Goal: Communication & Community: Participate in discussion

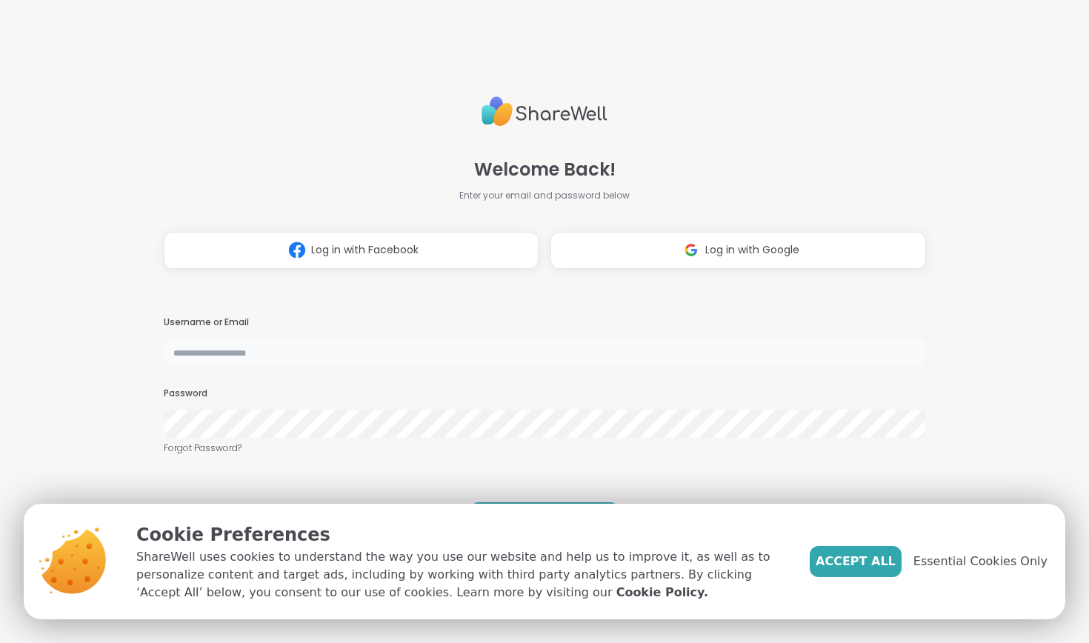
type input "**********"
click at [874, 553] on span "Accept All" at bounding box center [856, 562] width 80 height 18
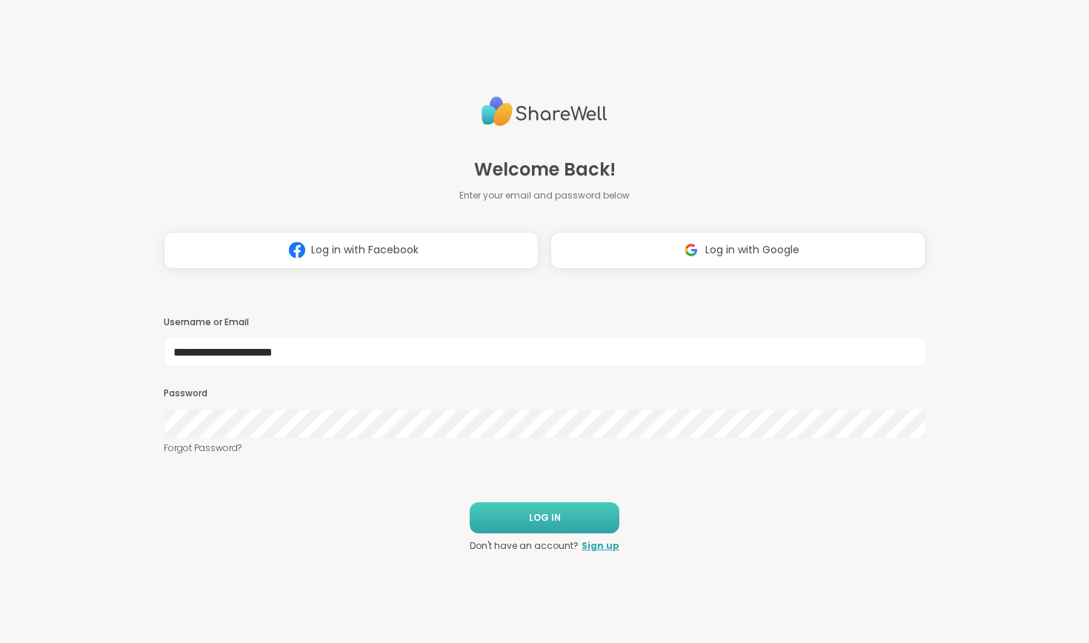
click at [482, 518] on button "LOG IN" at bounding box center [545, 517] width 150 height 31
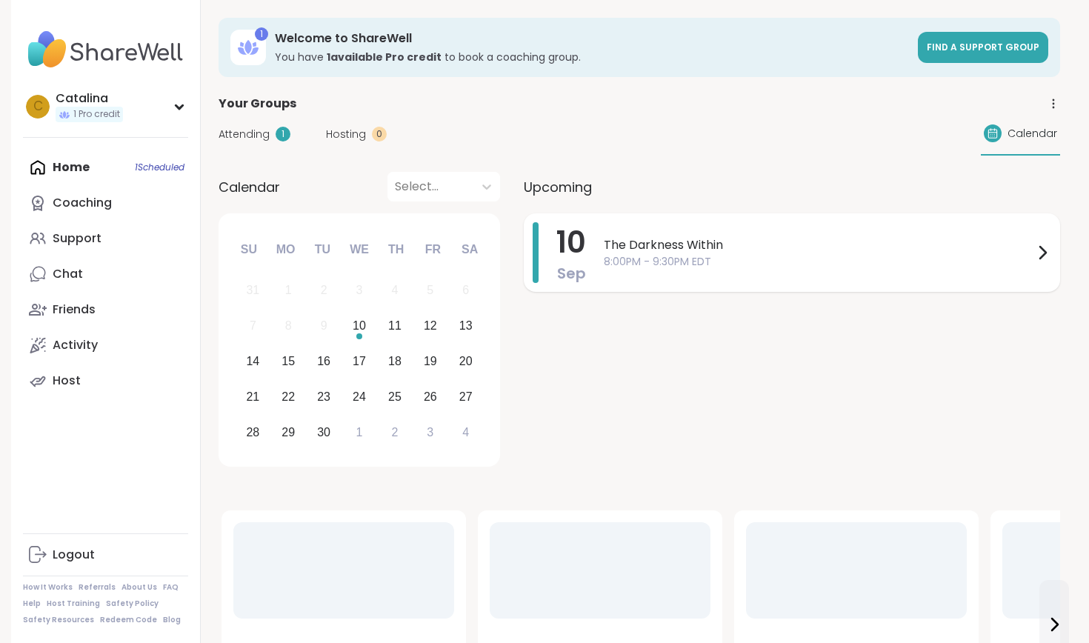
click at [706, 213] on div "[DATE] The Darkness Within 8:00PM - 9:30PM EDT" at bounding box center [792, 252] width 536 height 79
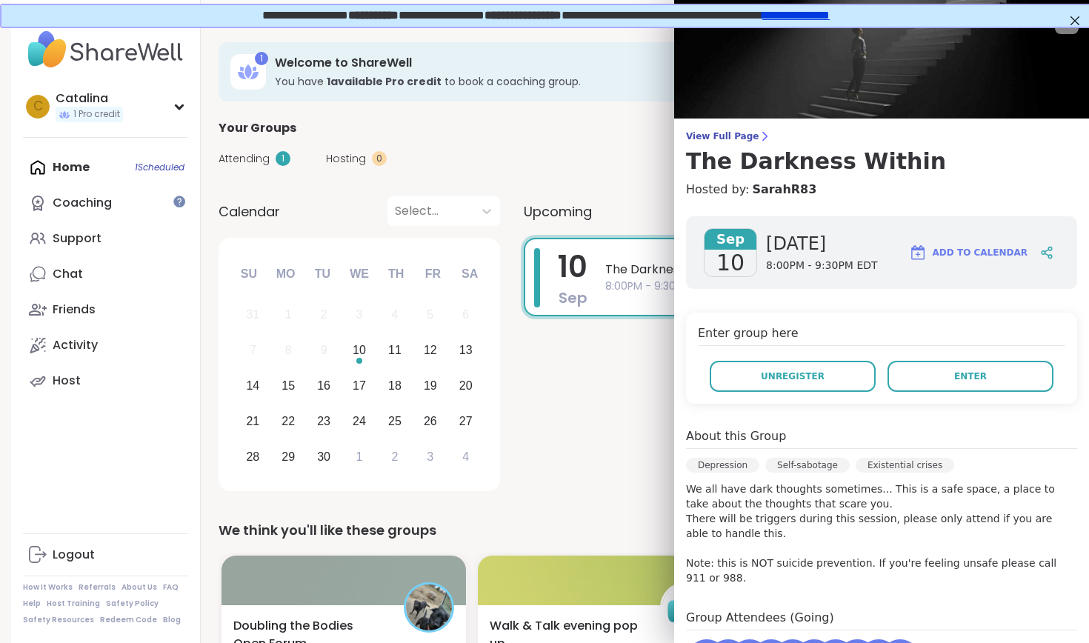
click at [708, 270] on div "[DATE]" at bounding box center [730, 252] width 53 height 49
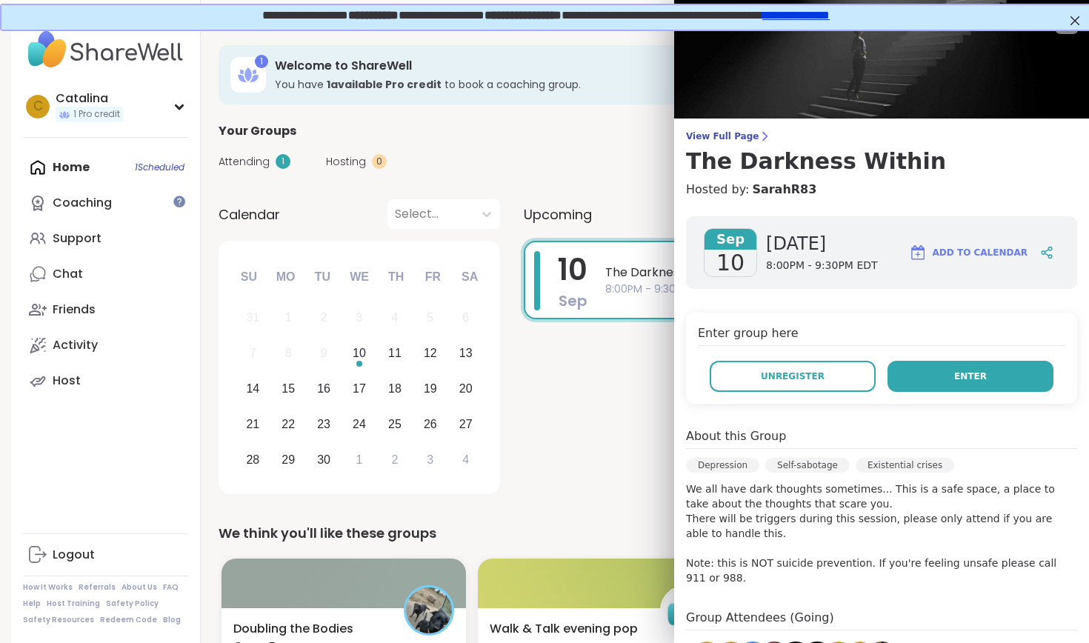
click at [937, 373] on button "Enter" at bounding box center [971, 376] width 166 height 31
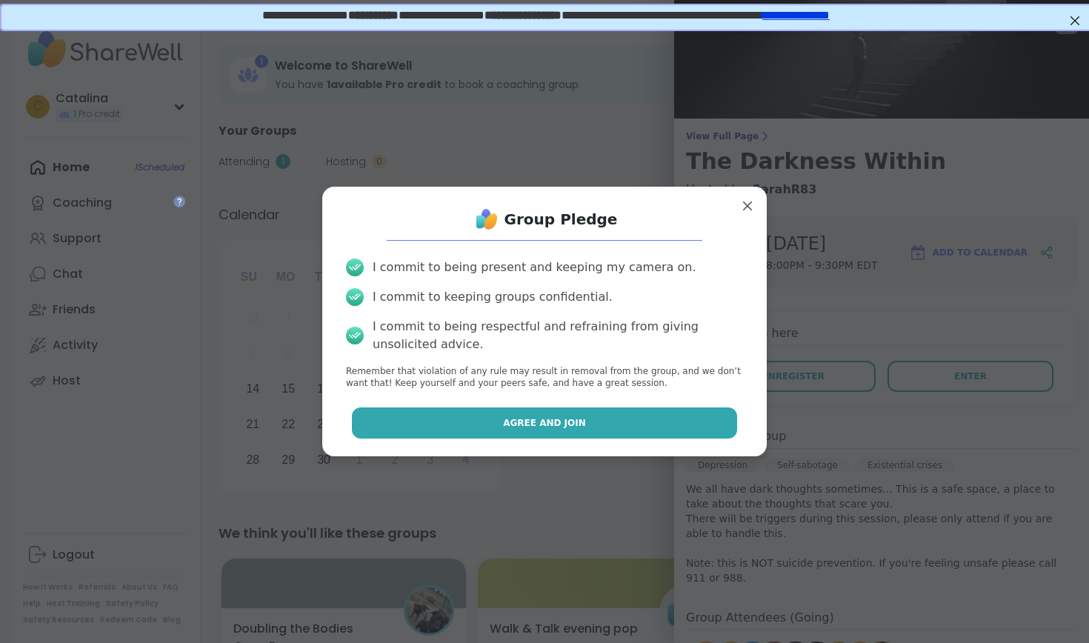
click at [513, 424] on span "Agree and Join" at bounding box center [544, 422] width 83 height 13
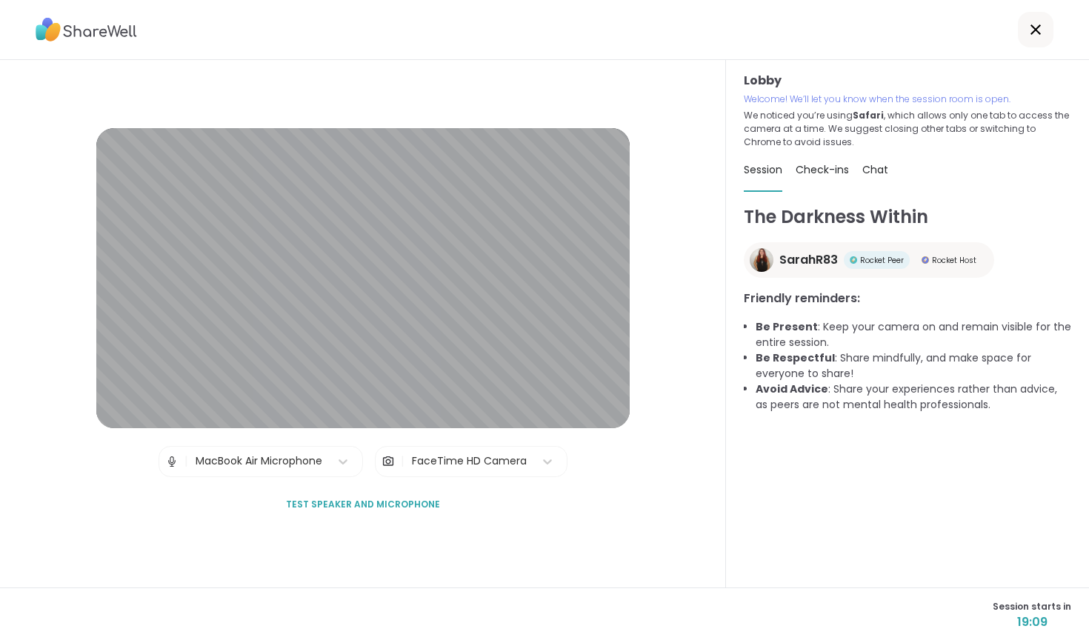
click at [823, 181] on div "Check-ins" at bounding box center [822, 169] width 53 height 41
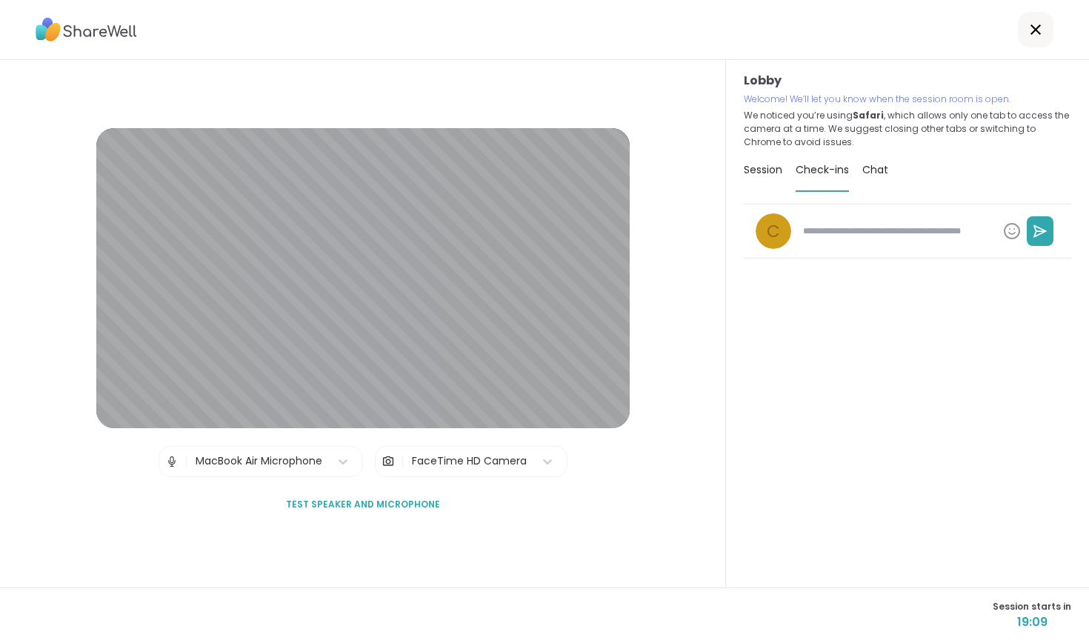
click at [865, 174] on span "Chat" at bounding box center [875, 169] width 26 height 15
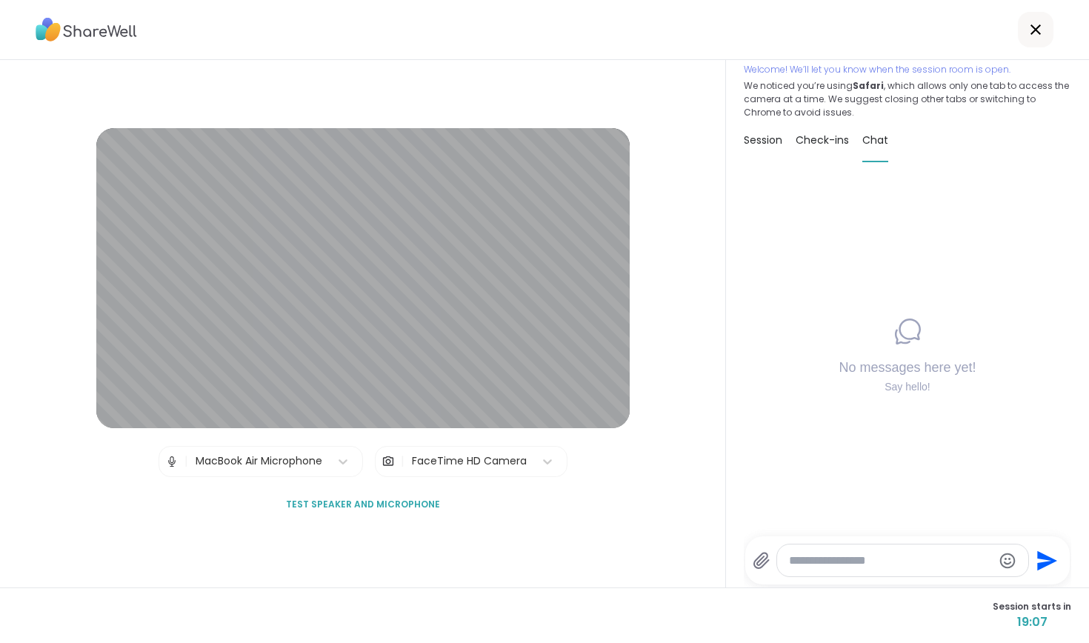
scroll to position [30, 0]
click at [1032, 22] on icon at bounding box center [1036, 30] width 18 height 18
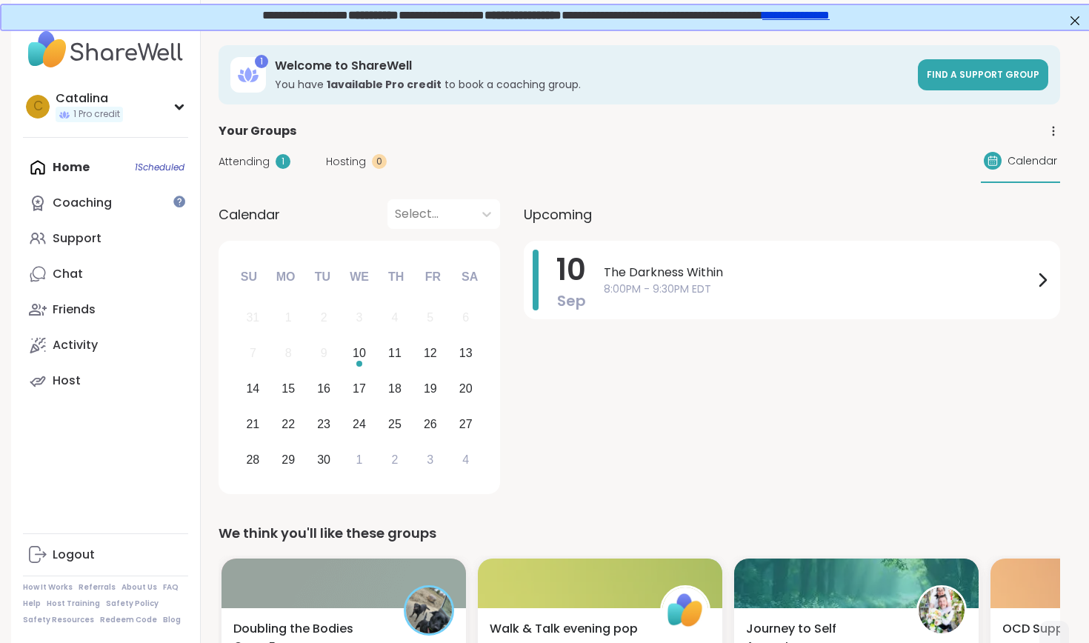
click at [241, 173] on div "Attending 1 Hosting 0 Calendar" at bounding box center [640, 161] width 842 height 43
click at [241, 154] on span "Attending" at bounding box center [244, 162] width 51 height 16
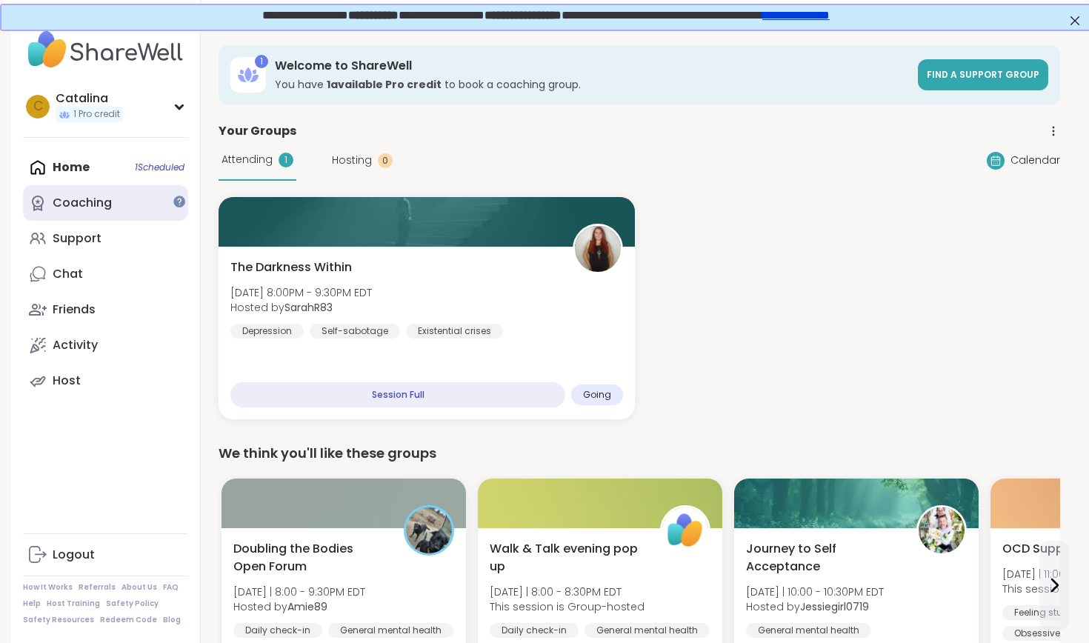
click at [81, 212] on link "Coaching" at bounding box center [105, 203] width 165 height 36
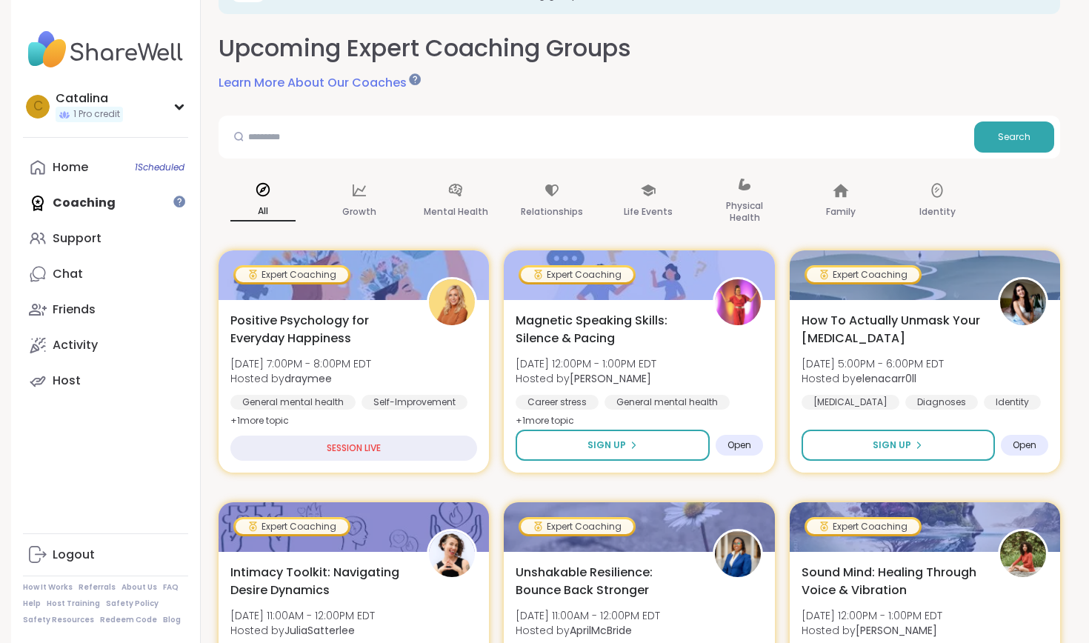
scroll to position [64, 0]
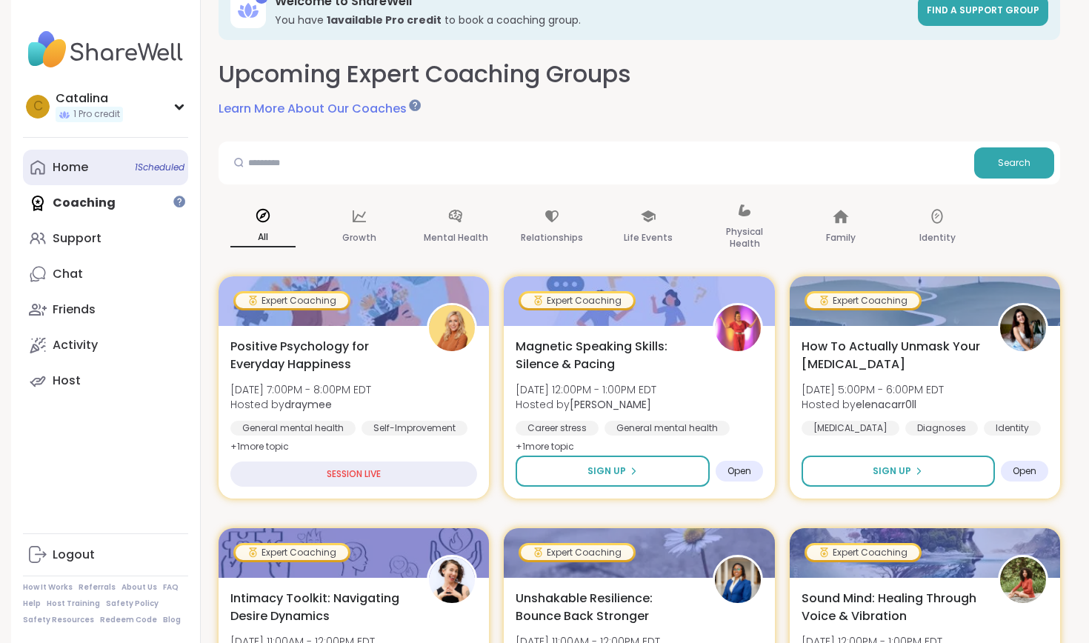
click at [87, 164] on div "Home 1 Scheduled" at bounding box center [71, 167] width 36 height 16
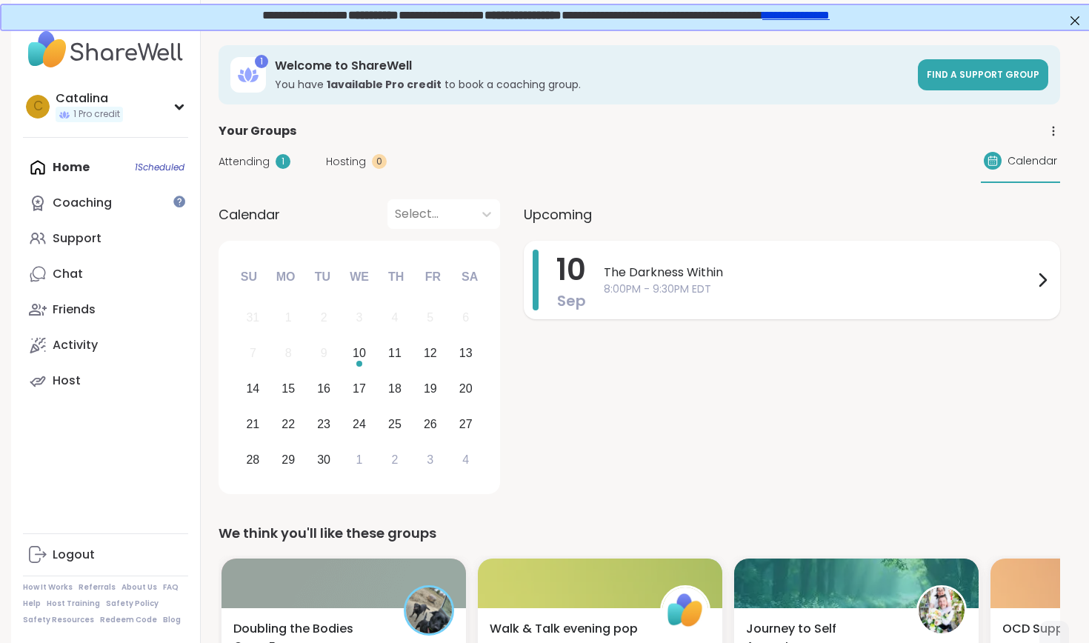
click at [653, 301] on div "The Darkness Within 8:00PM - 9:30PM EDT" at bounding box center [827, 280] width 447 height 61
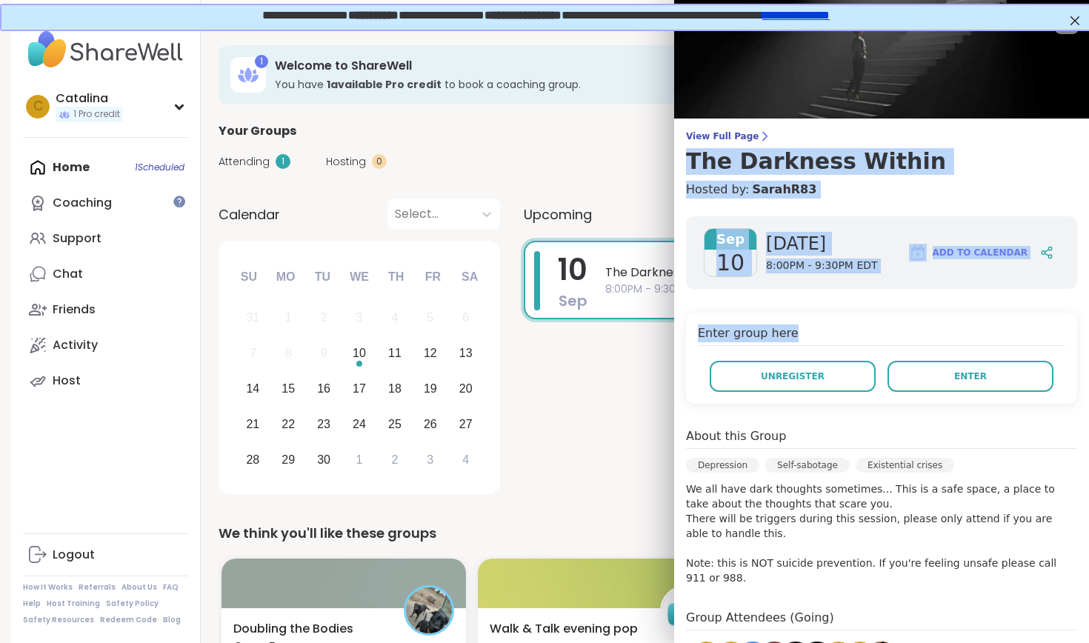
drag, startPoint x: 796, startPoint y: 348, endPoint x: 721, endPoint y: 100, distance: 259.2
click at [696, 147] on div "View Full Page The Darkness Within Hosted by: SarahR83 [DATE] [DATE] 8:00PM - 9…" at bounding box center [881, 446] width 415 height 892
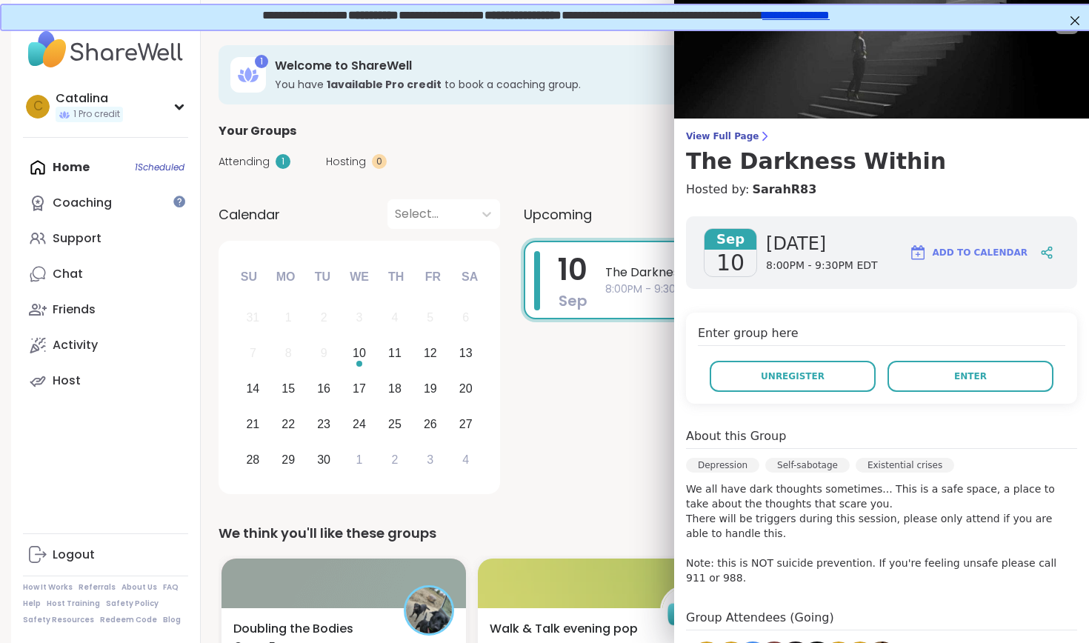
click at [909, 513] on p "We all have dark thoughts sometimes... This is a safe space, a place to take ab…" at bounding box center [881, 534] width 391 height 104
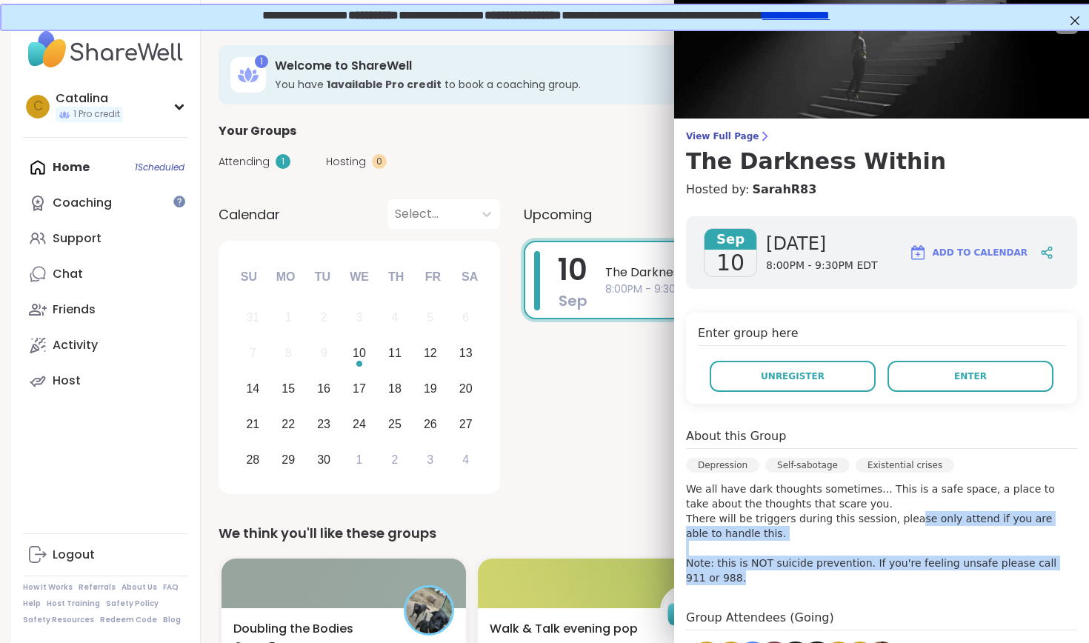
drag, startPoint x: 905, startPoint y: 512, endPoint x: 954, endPoint y: 588, distance: 90.0
click at [954, 588] on div "[DATE] [DATE] 8:00PM - 9:30PM EDT Add to Calendar Enter group here Unregister E…" at bounding box center [881, 536] width 415 height 664
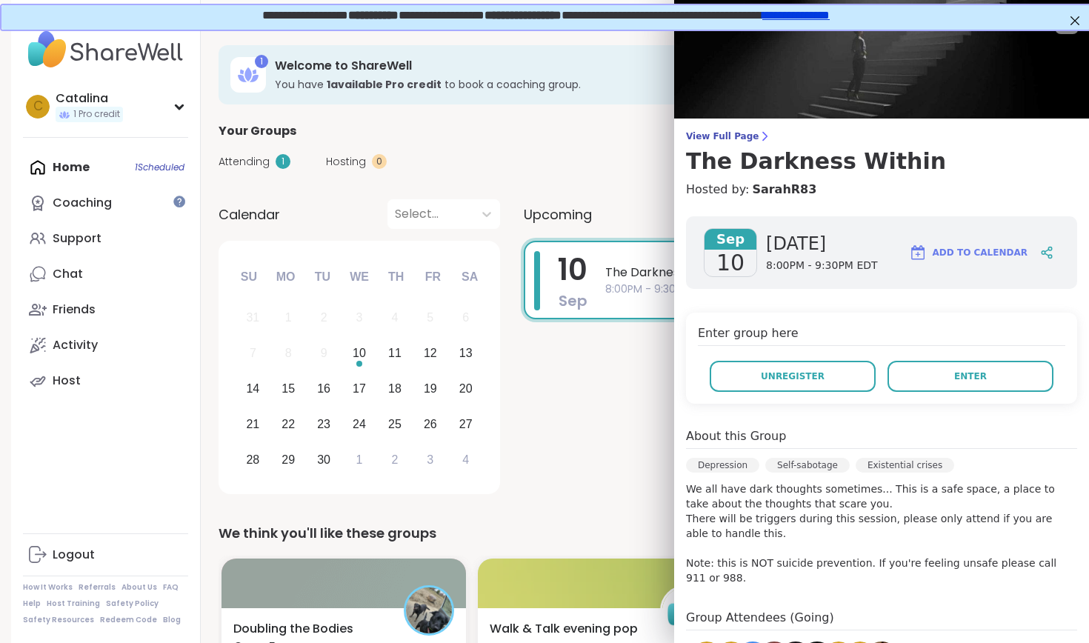
click at [736, 593] on div "[DATE] [DATE] 8:00PM - 9:30PM EDT Add to Calendar Enter group here Unregister E…" at bounding box center [881, 536] width 415 height 664
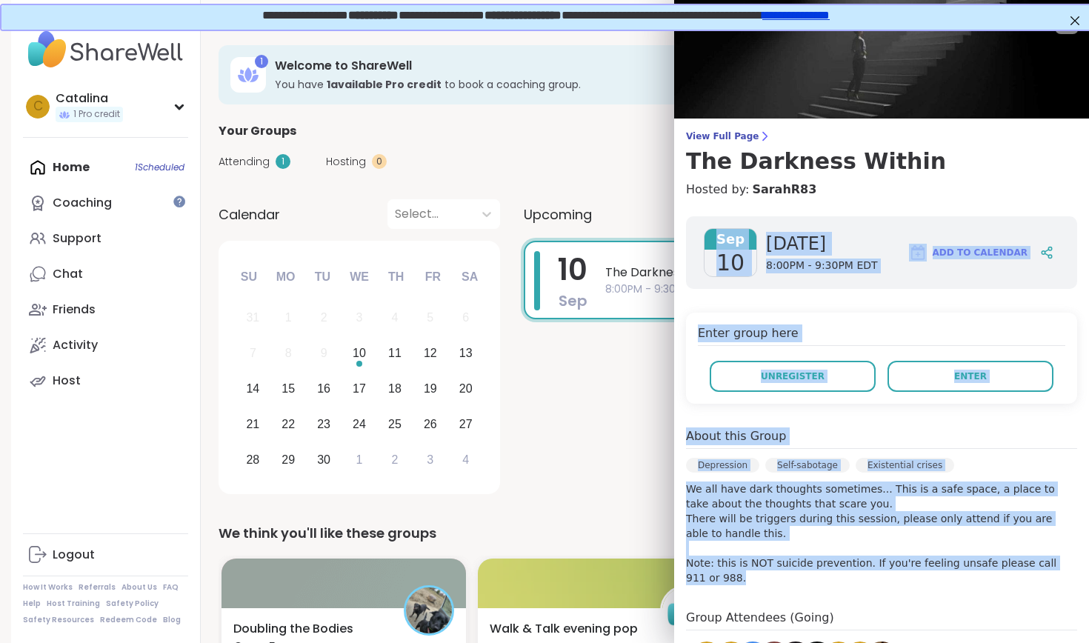
drag, startPoint x: 756, startPoint y: 597, endPoint x: 851, endPoint y: 9, distance: 595.9
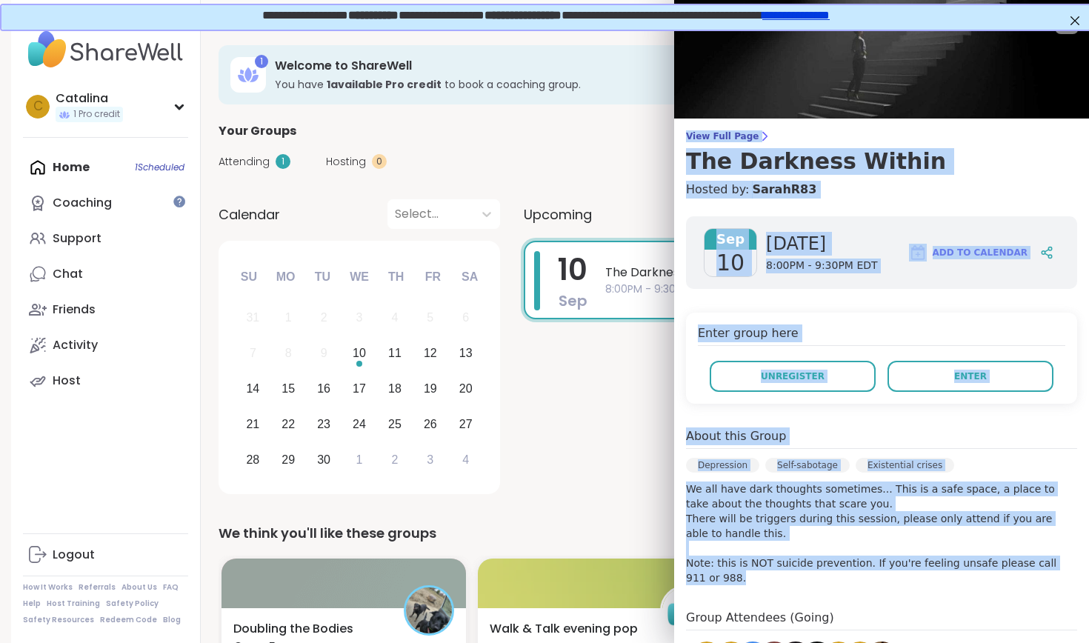
click at [755, 576] on p "We all have dark thoughts sometimes... This is a safe space, a place to take ab…" at bounding box center [881, 534] width 391 height 104
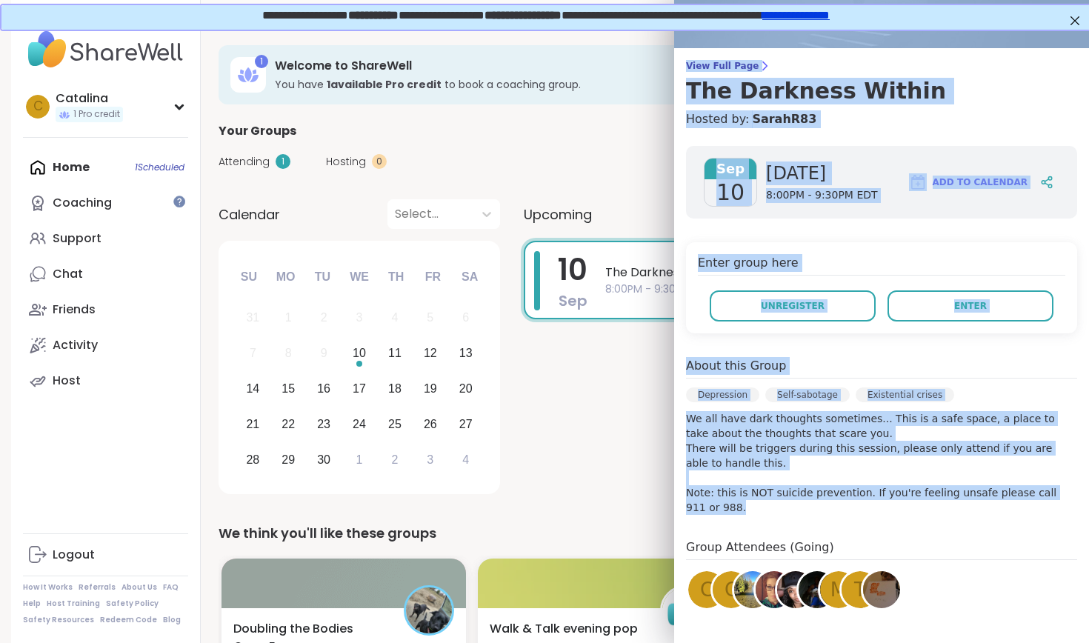
scroll to position [84, 0]
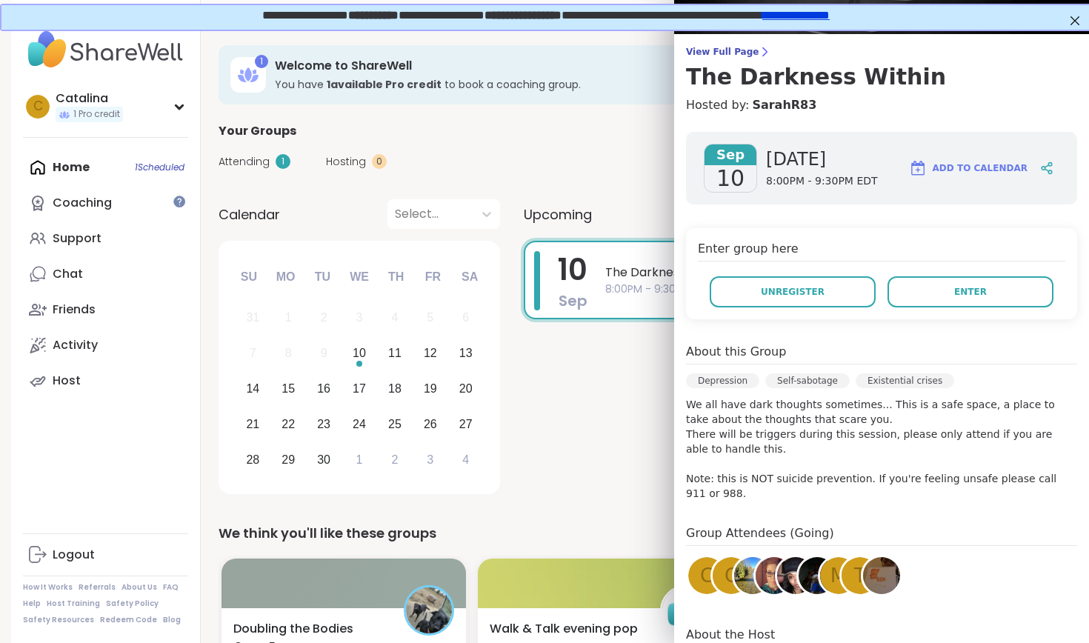
drag, startPoint x: 755, startPoint y: 576, endPoint x: 931, endPoint y: 482, distance: 199.2
click at [929, 485] on p "We all have dark thoughts sometimes... This is a safe space, a place to take ab…" at bounding box center [881, 449] width 391 height 104
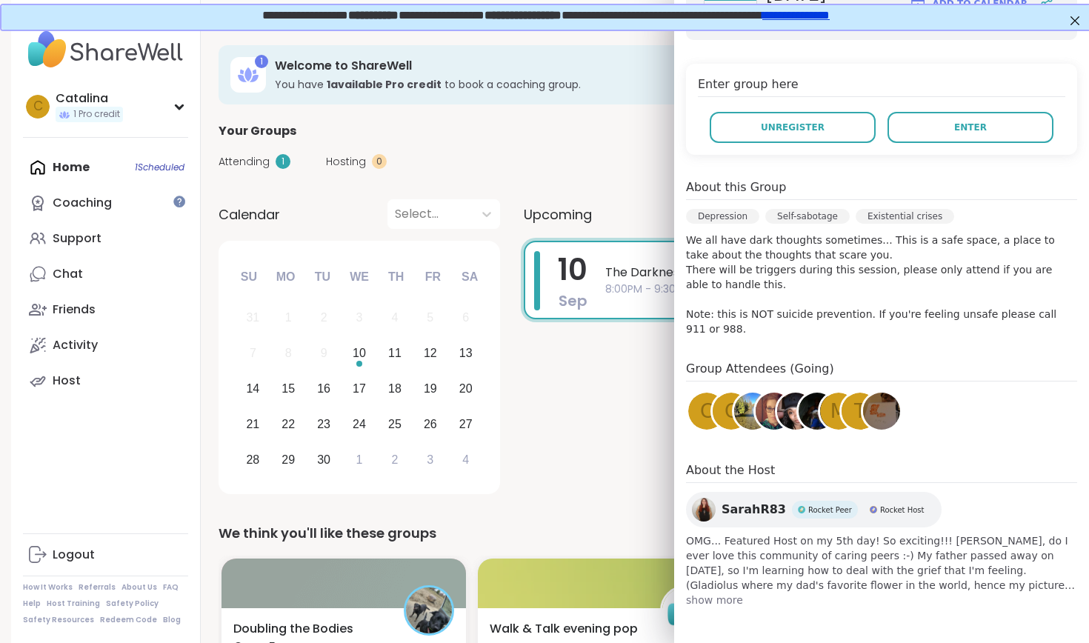
scroll to position [249, 0]
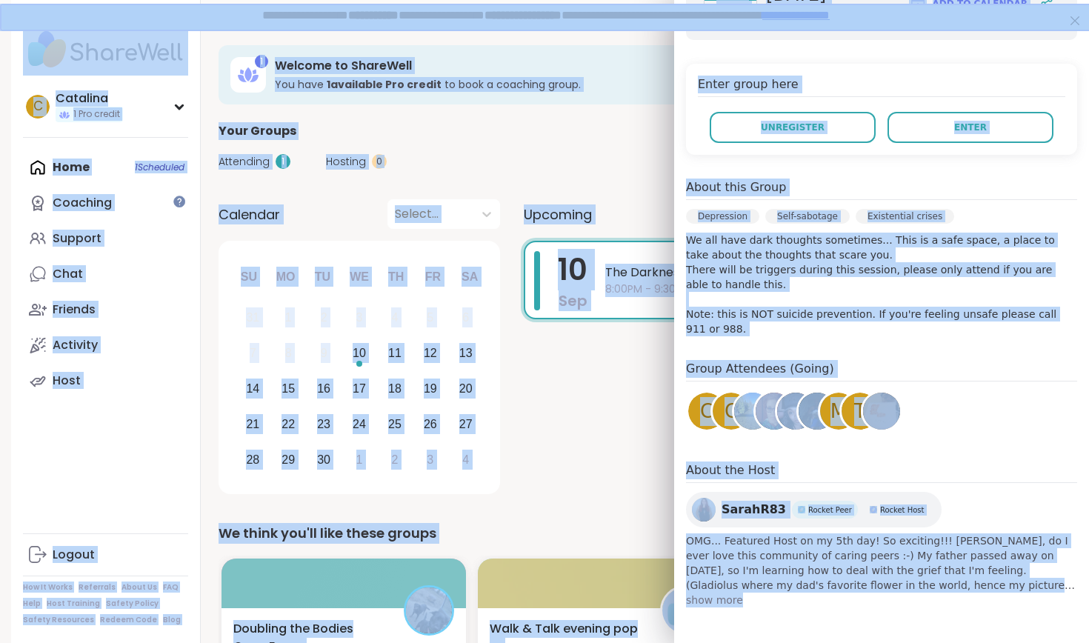
drag, startPoint x: 754, startPoint y: 620, endPoint x: 388, endPoint y: 5, distance: 715.6
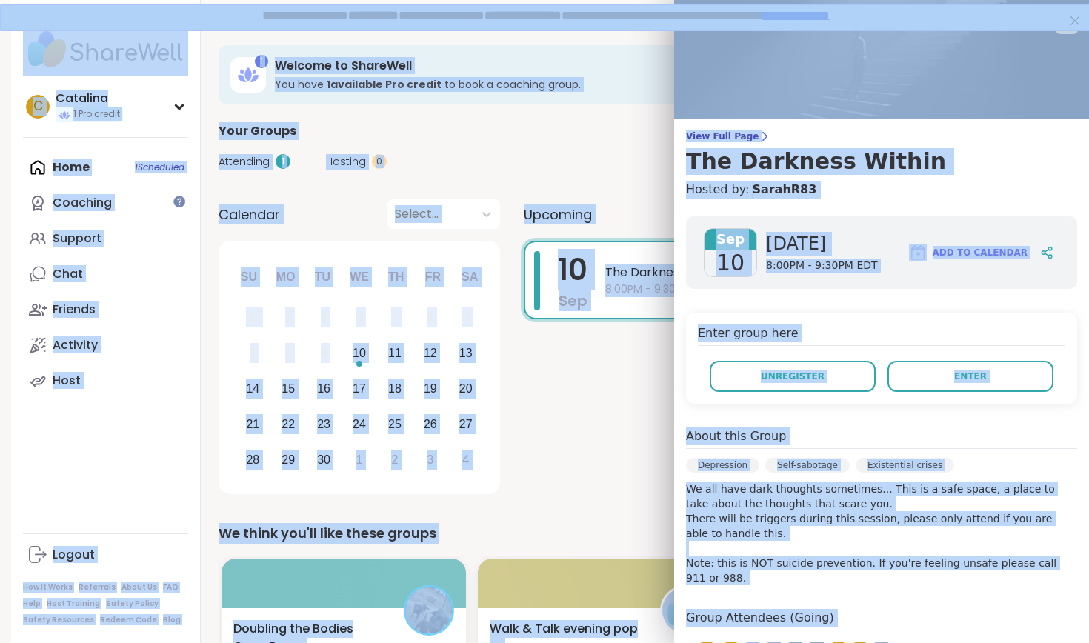
scroll to position [0, 0]
click at [764, 473] on div "[MEDICAL_DATA] Self-sabotage Existential crises" at bounding box center [881, 470] width 391 height 24
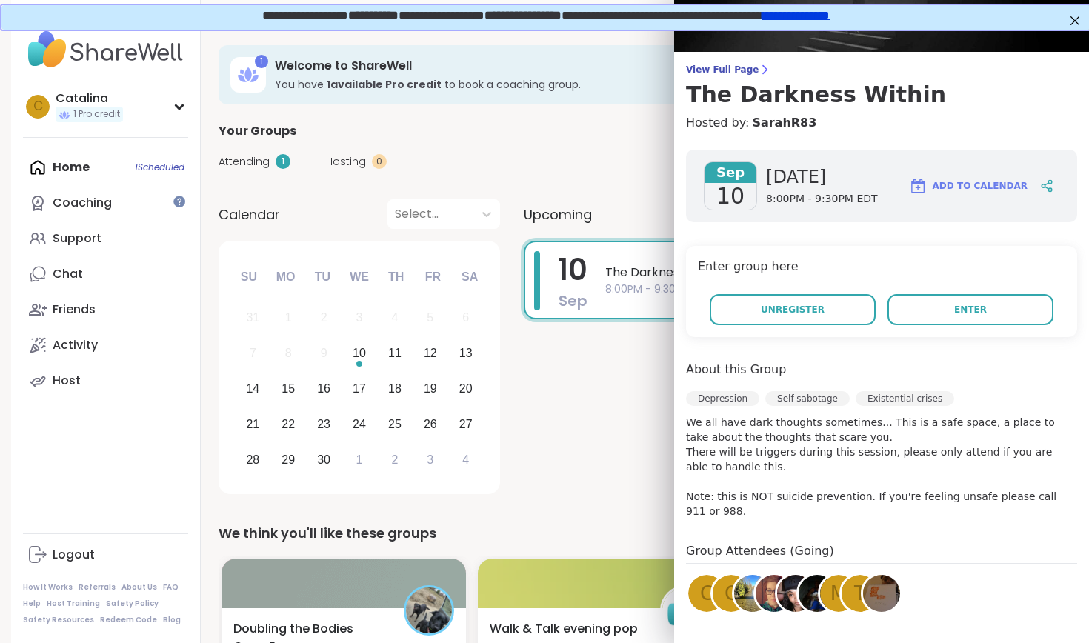
scroll to position [67, 0]
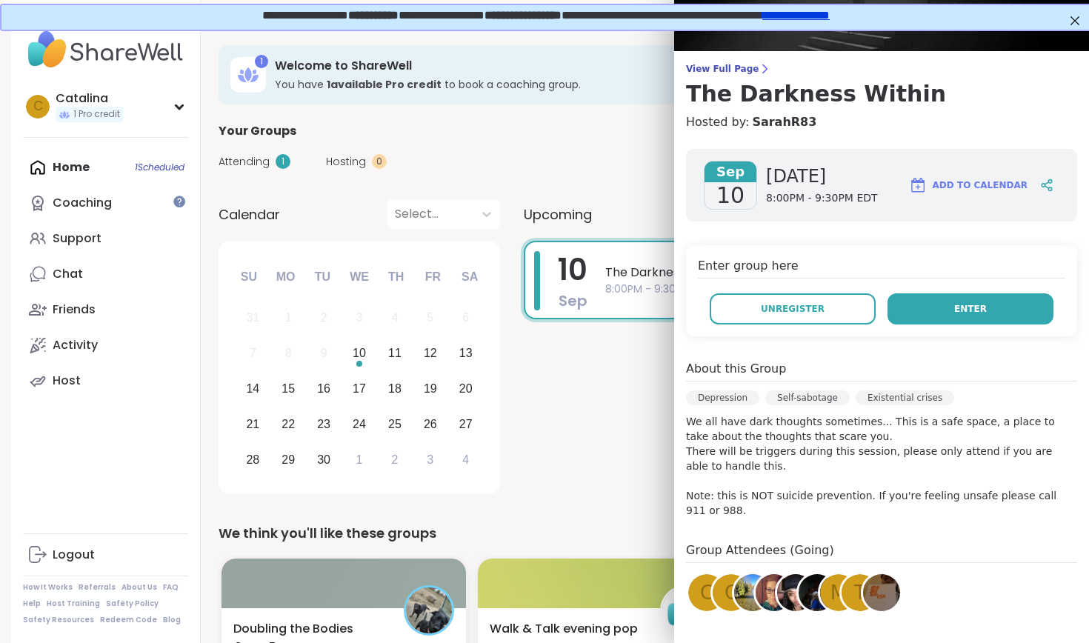
click at [942, 306] on button "Enter" at bounding box center [971, 308] width 166 height 31
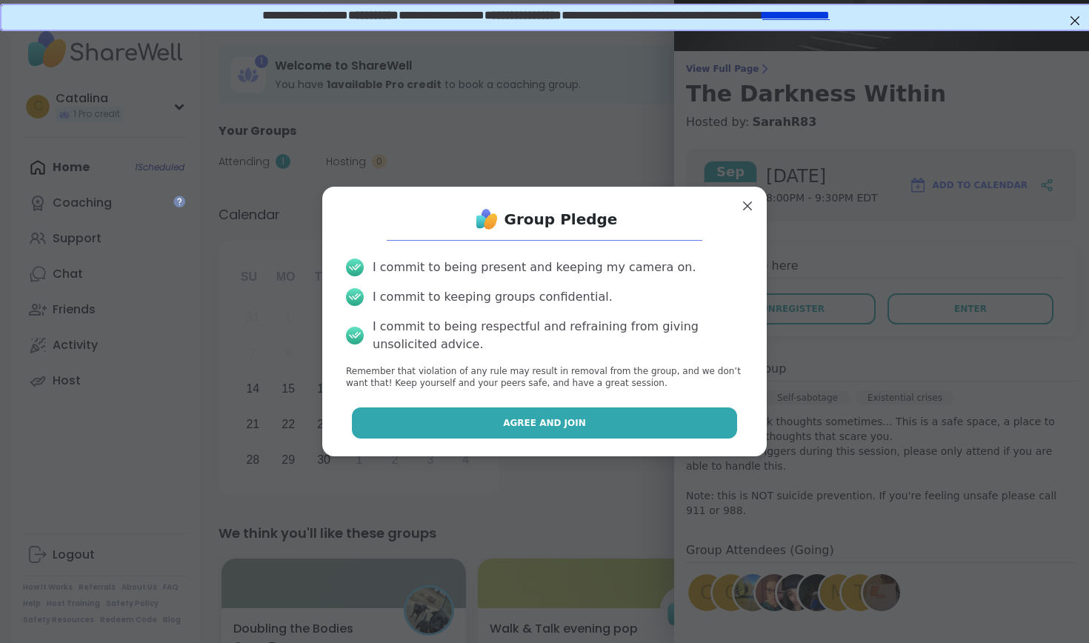
click at [484, 425] on button "Agree and Join" at bounding box center [545, 422] width 386 height 31
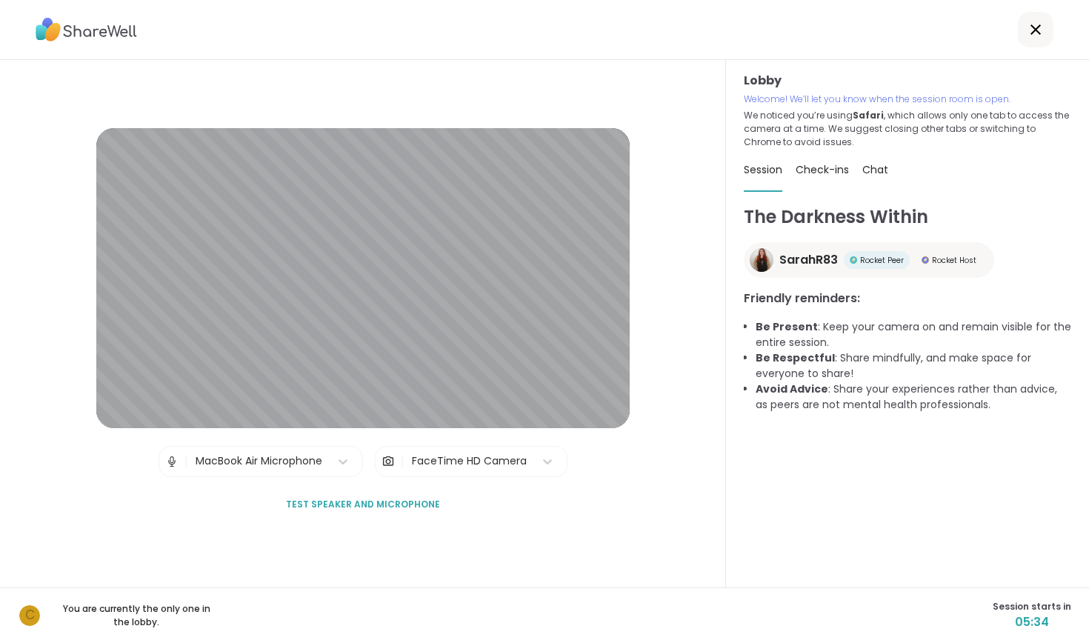
click at [1037, 38] on icon at bounding box center [1036, 30] width 18 height 18
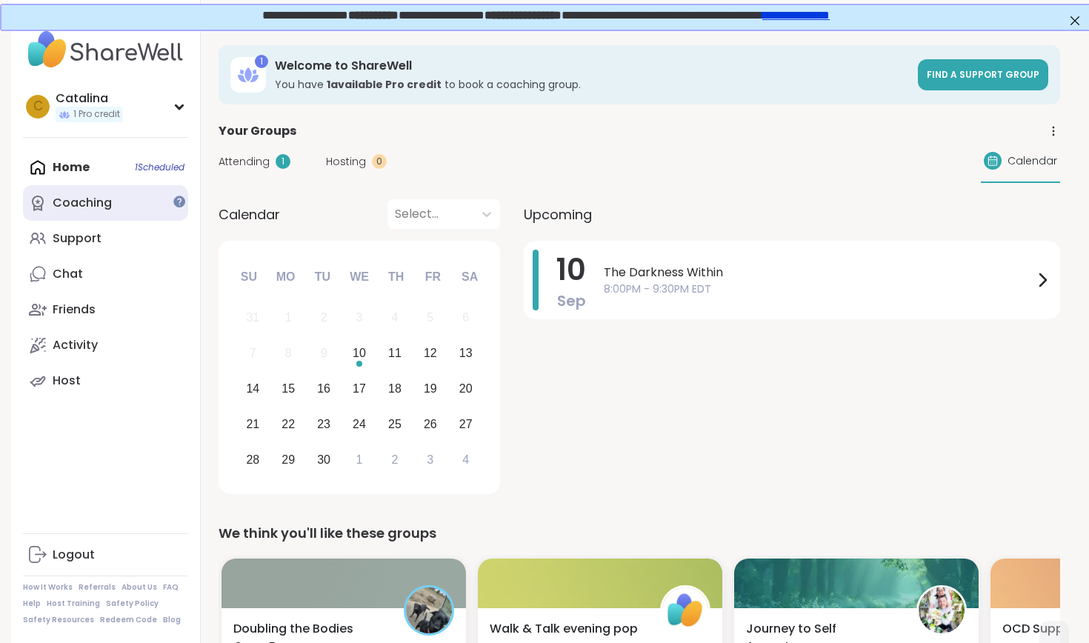
click at [44, 195] on icon at bounding box center [38, 203] width 18 height 18
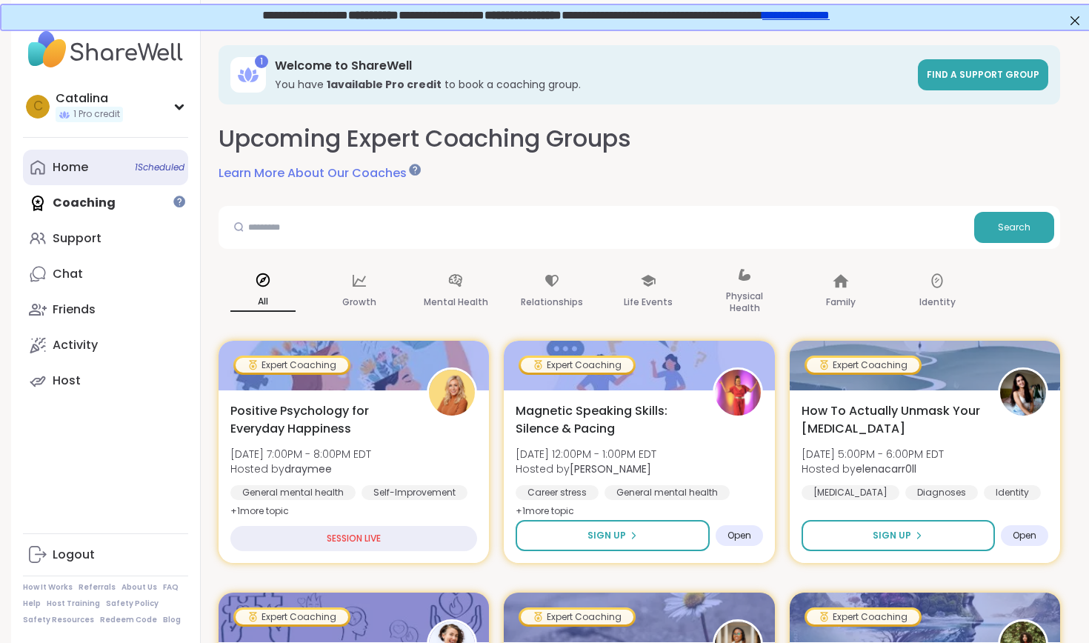
click at [93, 158] on link "Home 1 Scheduled" at bounding box center [105, 168] width 165 height 36
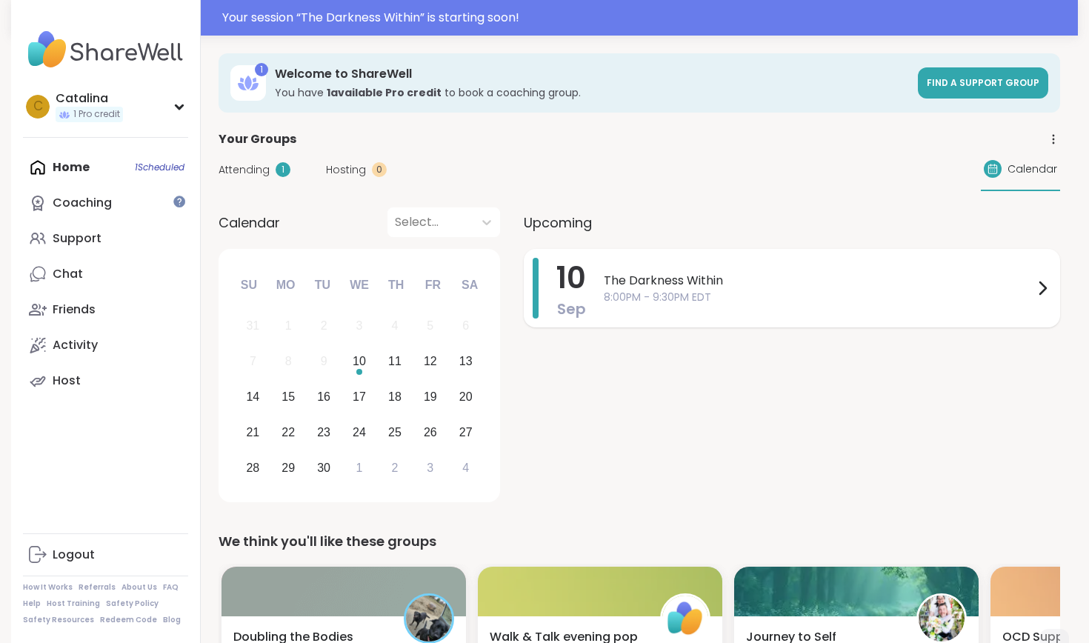
click at [716, 266] on div "The Darkness Within 8:00PM - 9:30PM EDT" at bounding box center [827, 288] width 447 height 61
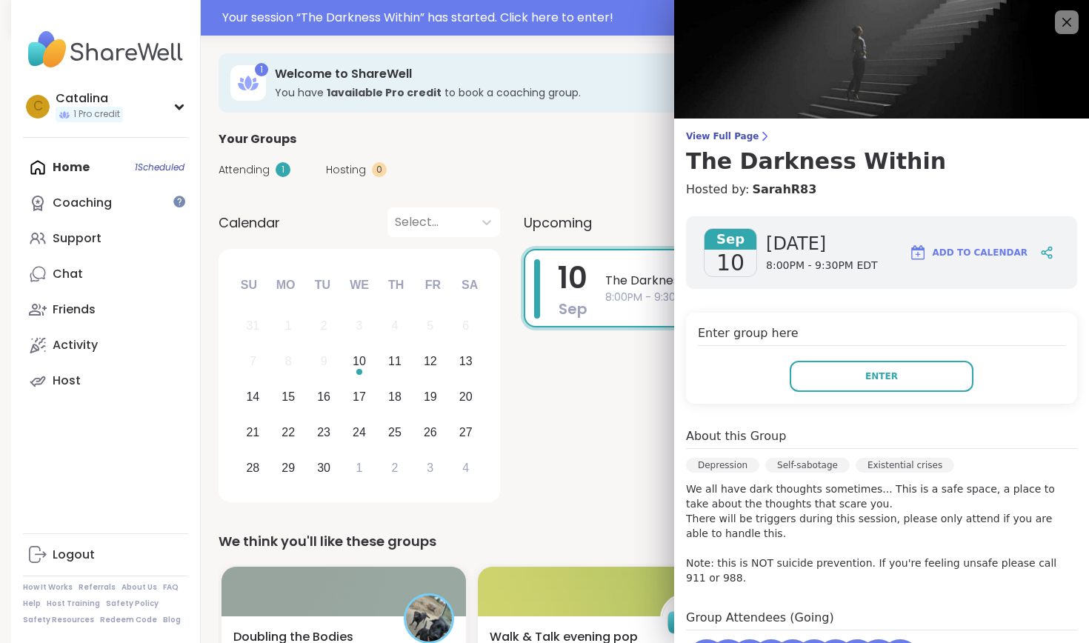
click at [839, 397] on div "Enter group here Enter" at bounding box center [881, 358] width 391 height 91
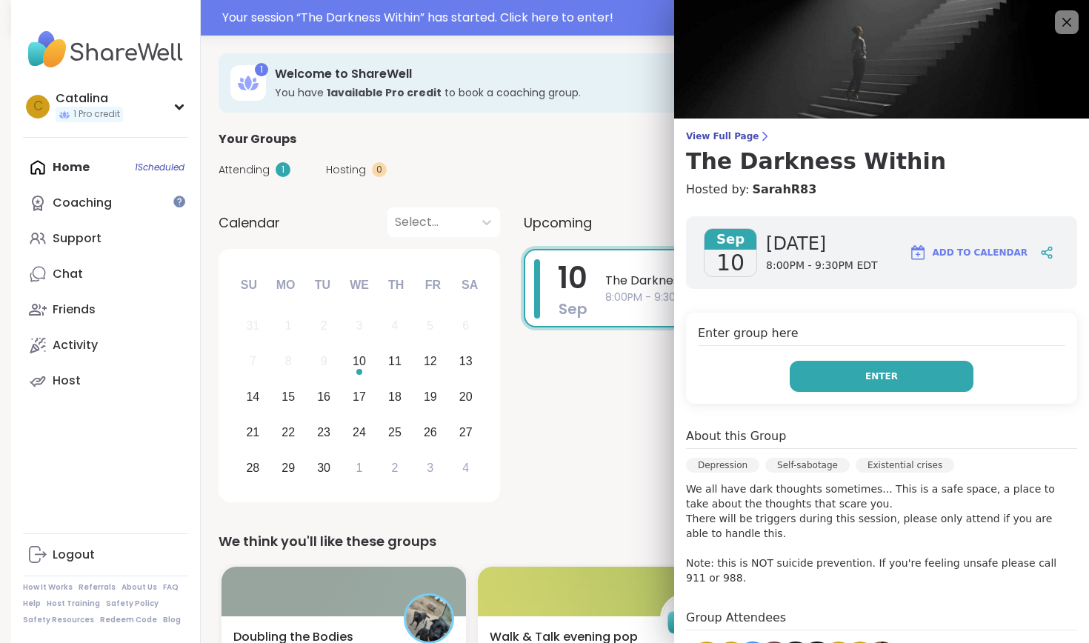
click at [840, 382] on button "Enter" at bounding box center [882, 376] width 184 height 31
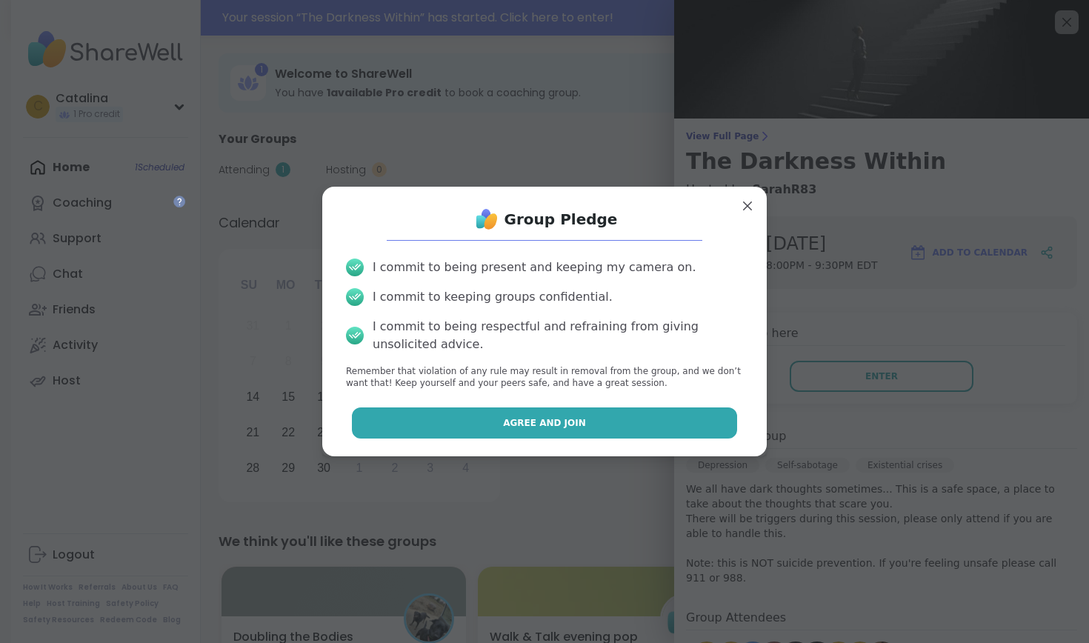
click at [637, 427] on button "Agree and Join" at bounding box center [545, 422] width 386 height 31
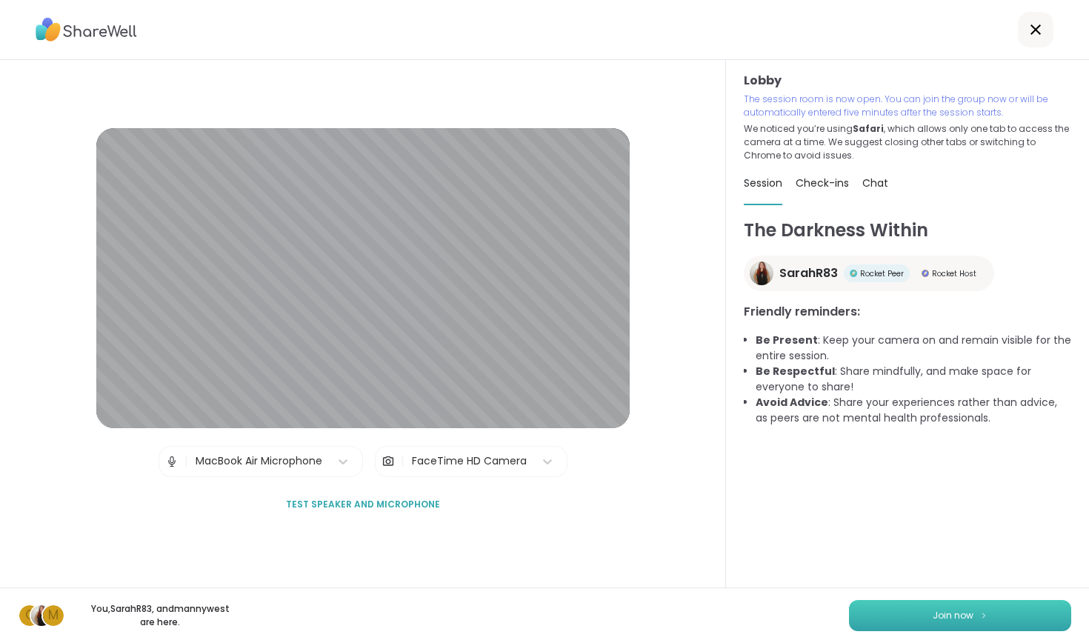
click at [998, 622] on button "Join now" at bounding box center [960, 615] width 222 height 31
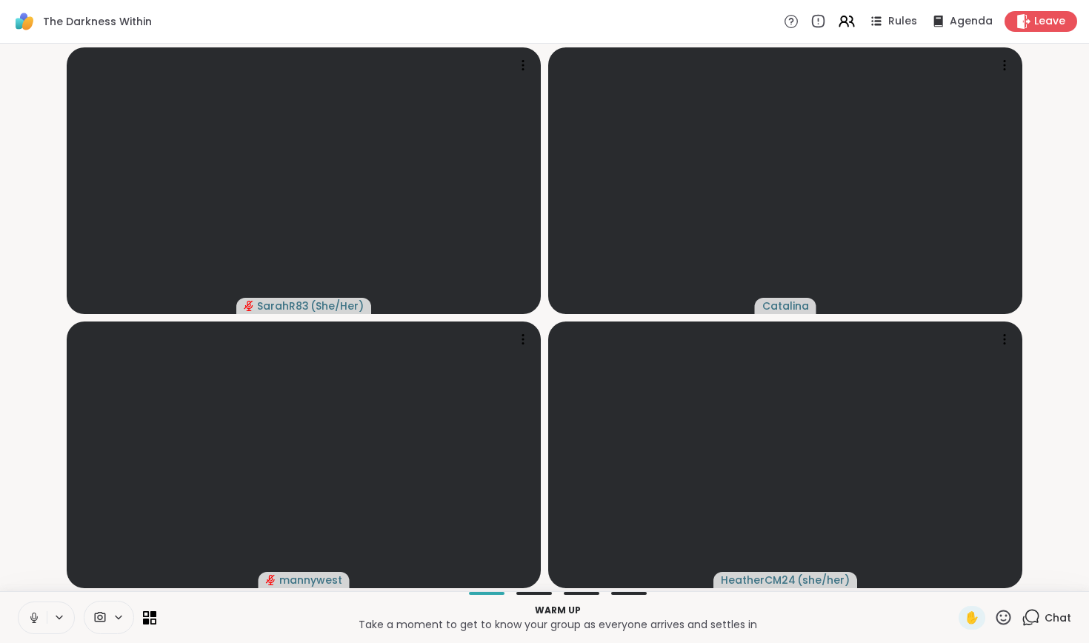
click at [36, 611] on icon at bounding box center [33, 617] width 13 height 13
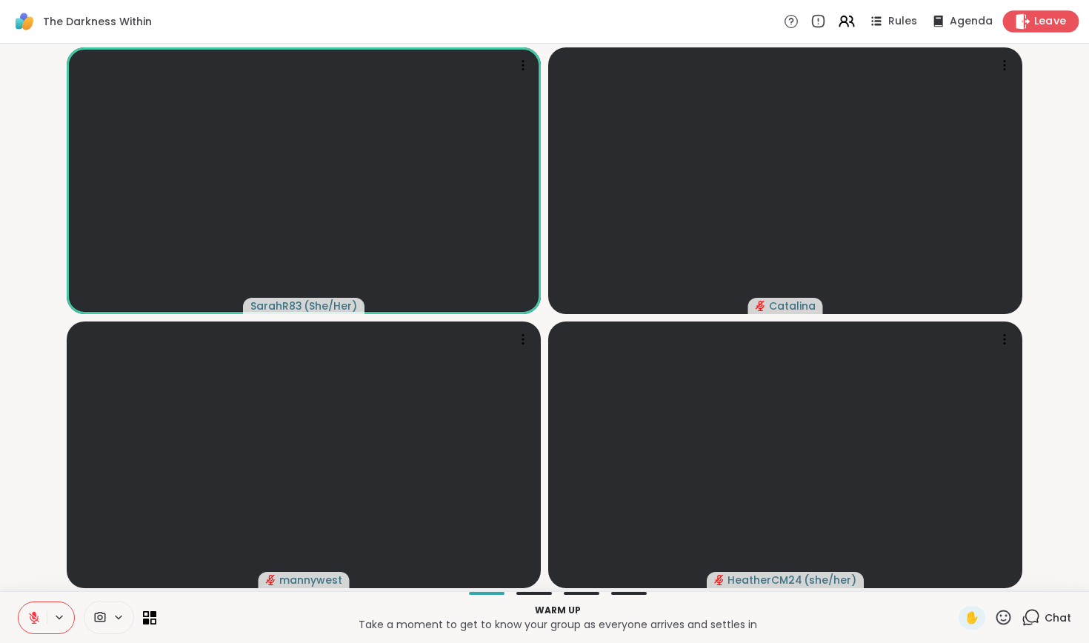
click at [1038, 30] on div "Leave" at bounding box center [1041, 20] width 76 height 21
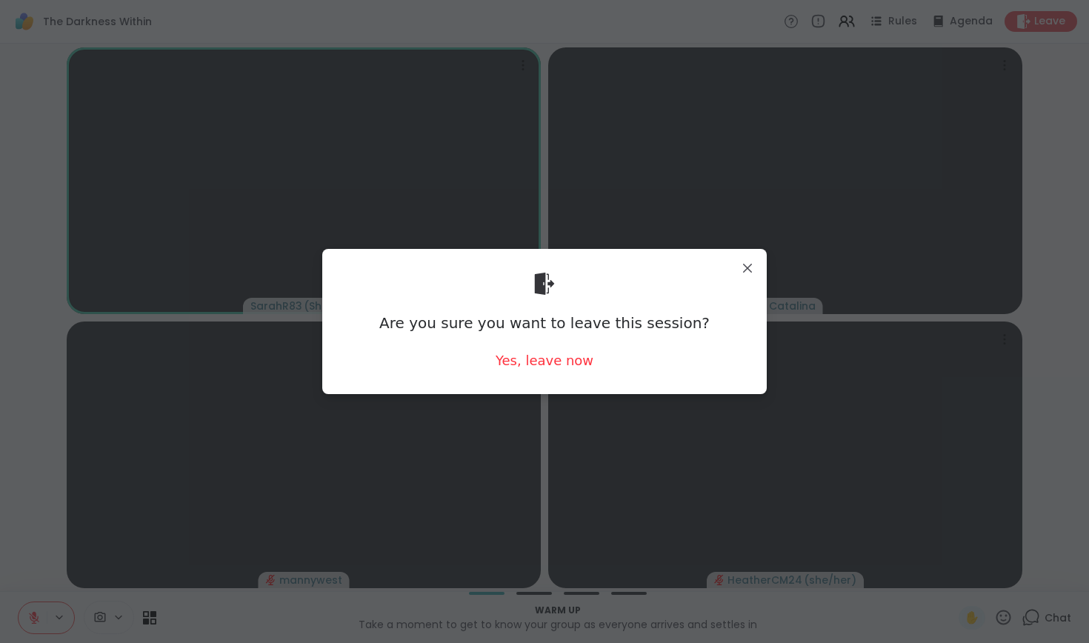
click at [525, 346] on div "Are you sure you want to leave this session? Yes, leave now" at bounding box center [544, 321] width 421 height 121
click at [498, 391] on div "Are you sure you want to leave this session? Yes, leave now" at bounding box center [544, 321] width 445 height 144
click at [523, 374] on div "Are you sure you want to leave this session? Yes, leave now" at bounding box center [544, 321] width 421 height 121
click at [526, 369] on div "Yes, leave now" at bounding box center [545, 360] width 98 height 19
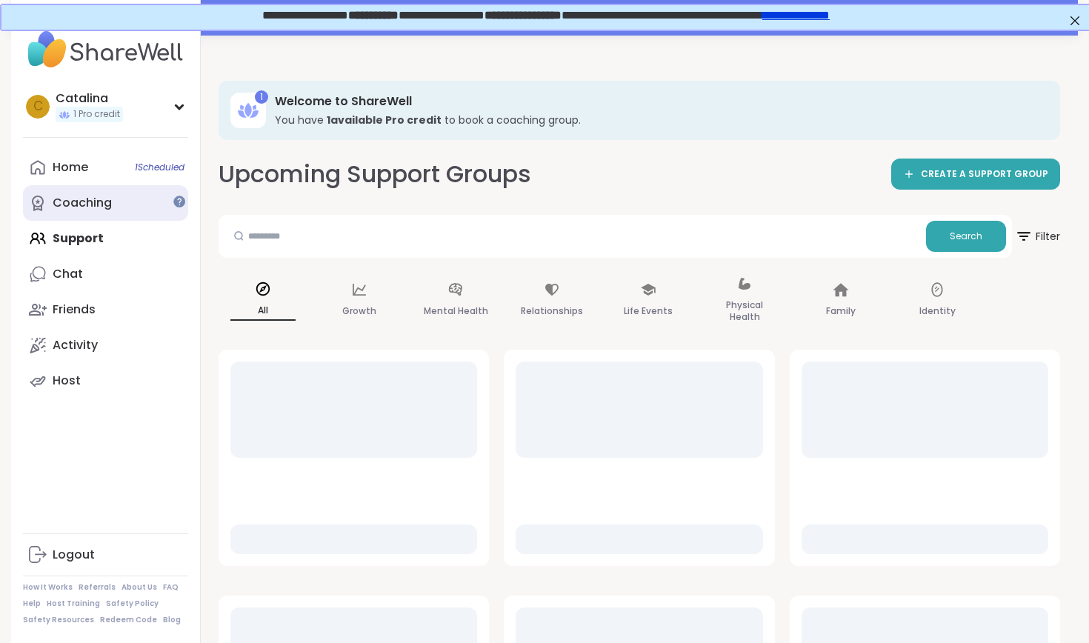
click at [81, 200] on div "Coaching" at bounding box center [82, 203] width 59 height 16
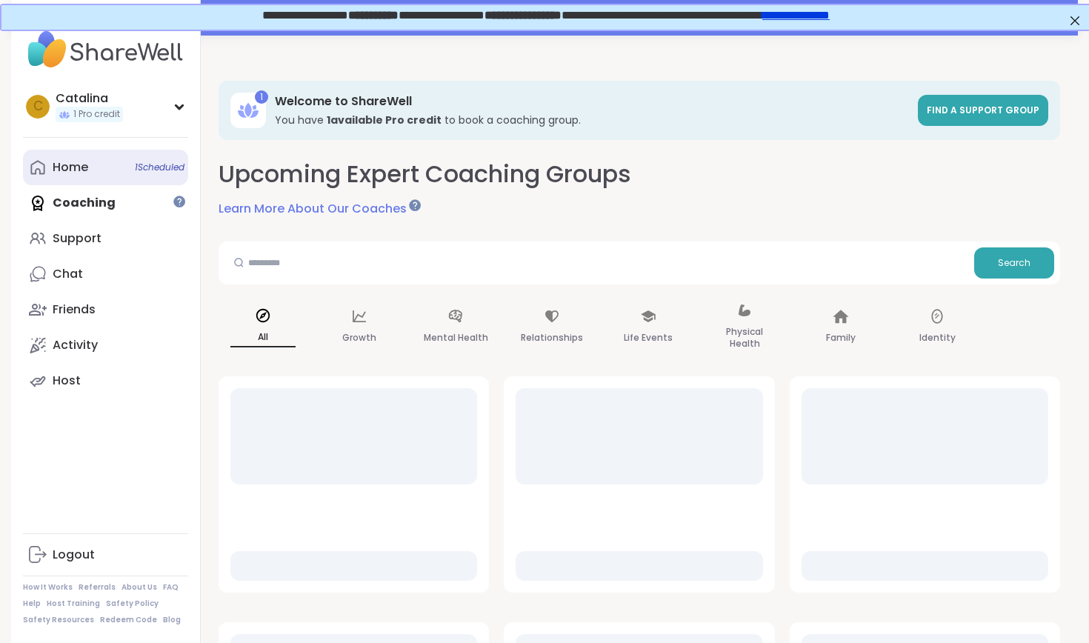
click at [94, 168] on link "Home 1 Scheduled" at bounding box center [105, 168] width 165 height 36
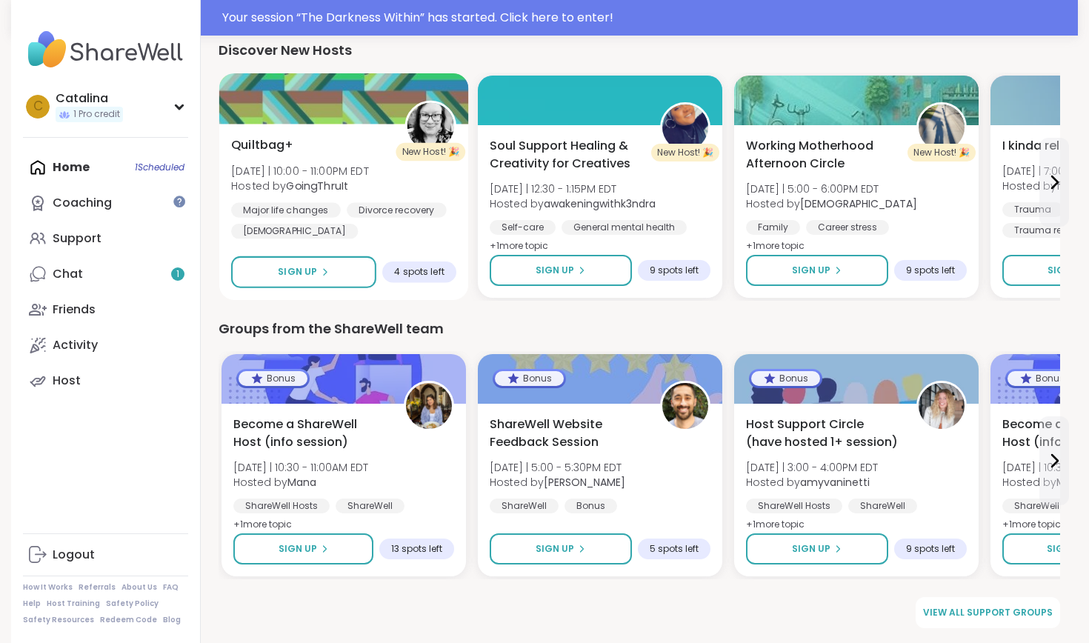
scroll to position [1911, 0]
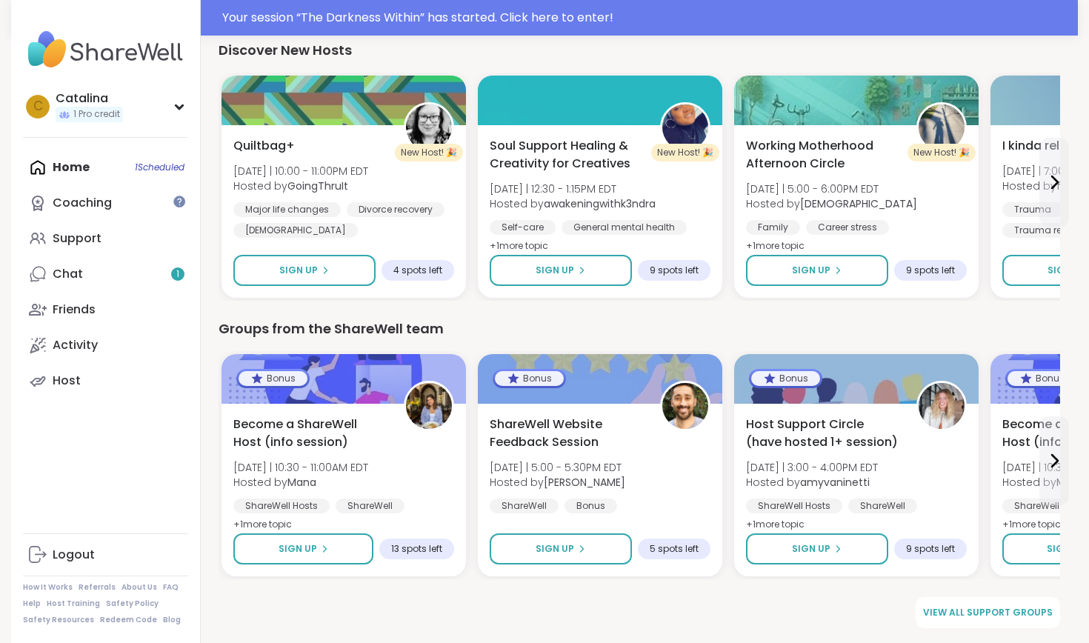
click at [120, 173] on div "Home 1 Scheduled Coaching Support Chat 1 Friends Activity Host" at bounding box center [105, 274] width 165 height 249
click at [56, 170] on div "Home 1 Scheduled Coaching Support Chat 1 Friends Activity Host" at bounding box center [105, 274] width 165 height 249
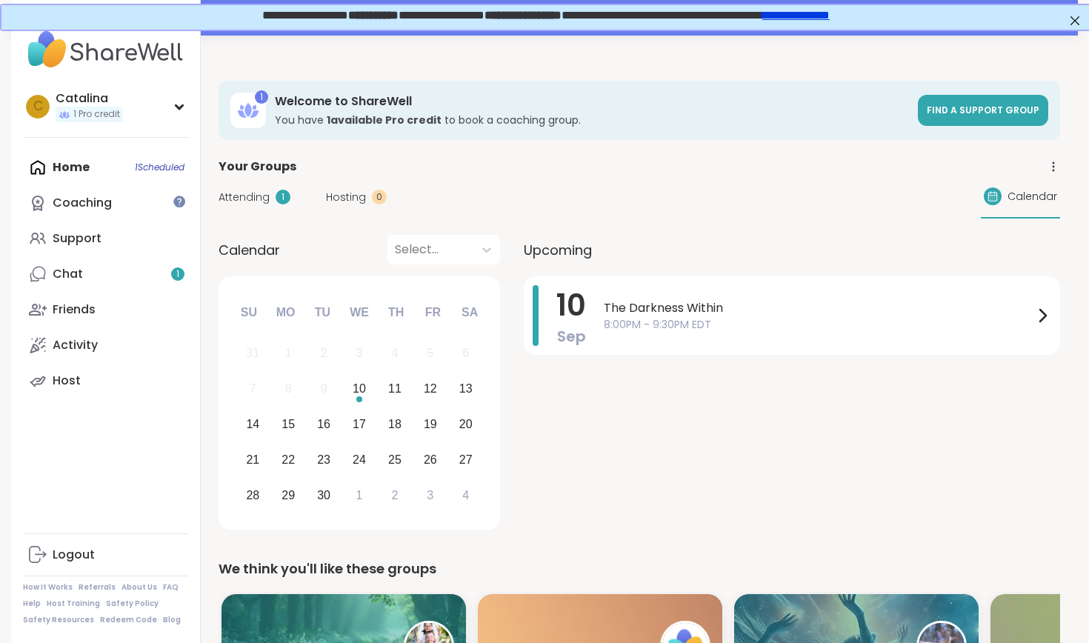
scroll to position [0, 0]
click at [362, 397] on div "Choose Wednesday, September 10th, 2025" at bounding box center [359, 399] width 6 height 6
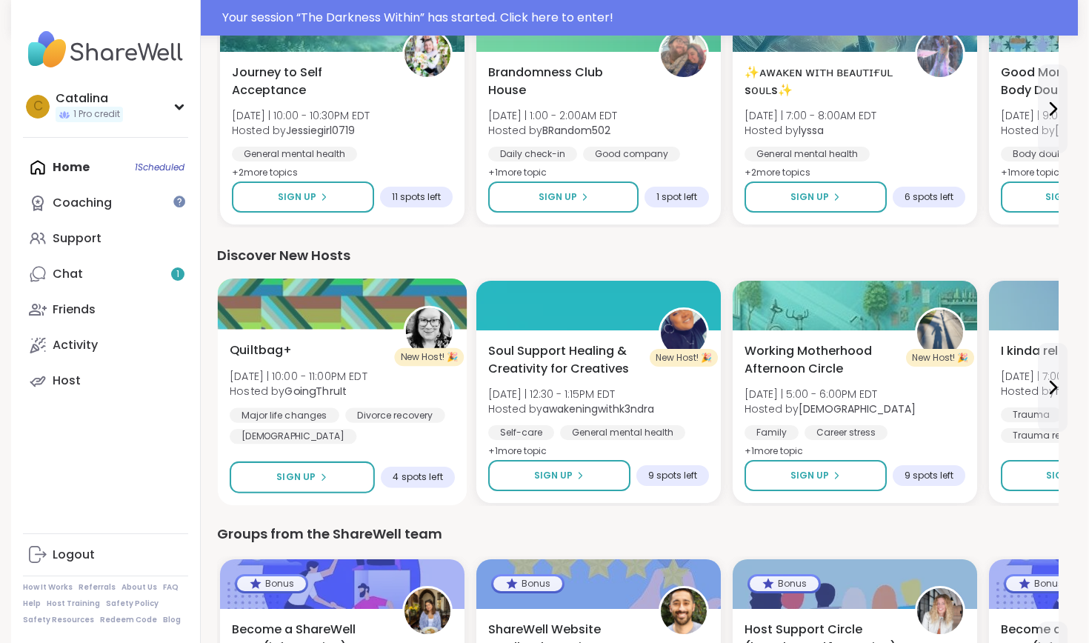
scroll to position [1803, 1]
